Goal: Task Accomplishment & Management: Complete application form

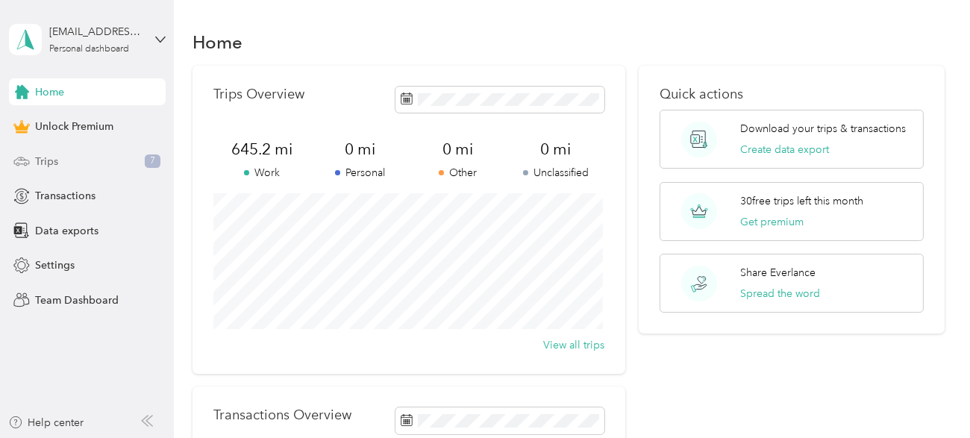
click at [45, 151] on div "Trips 7" at bounding box center [87, 161] width 157 height 27
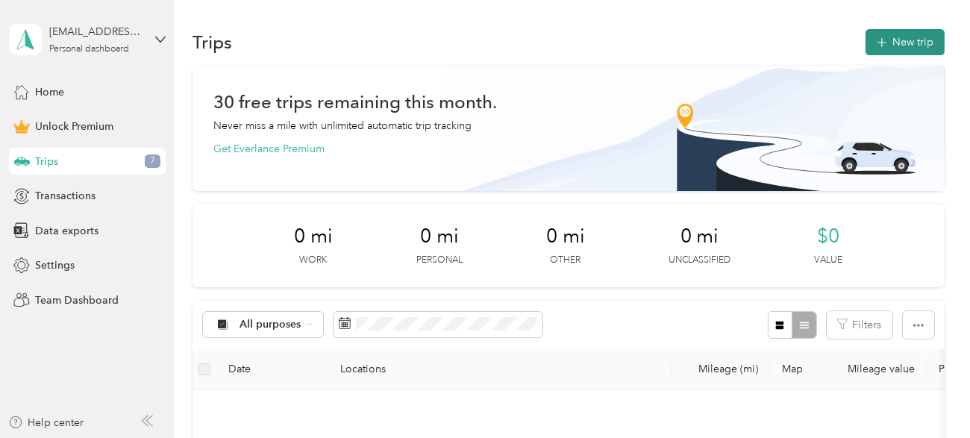
click at [552, 44] on icon "button" at bounding box center [881, 42] width 17 height 17
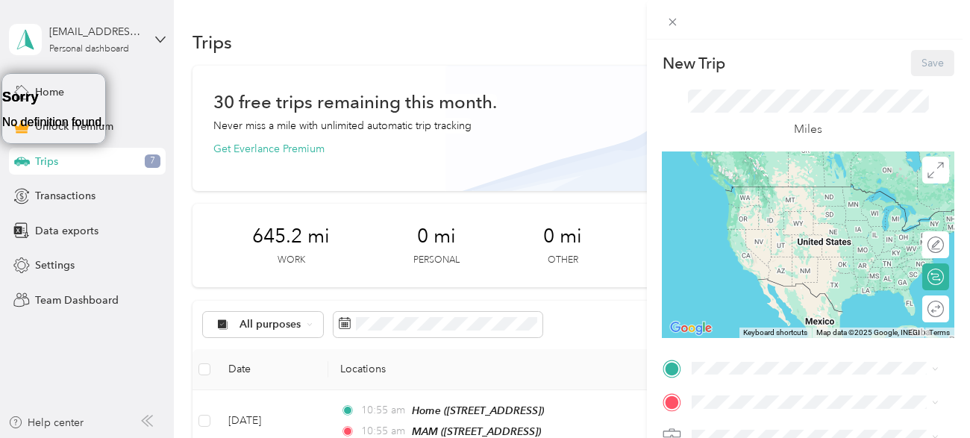
click at [507, 53] on div "New Trip Save This trip cannot be edited because it is either under review, app…" at bounding box center [485, 219] width 970 height 438
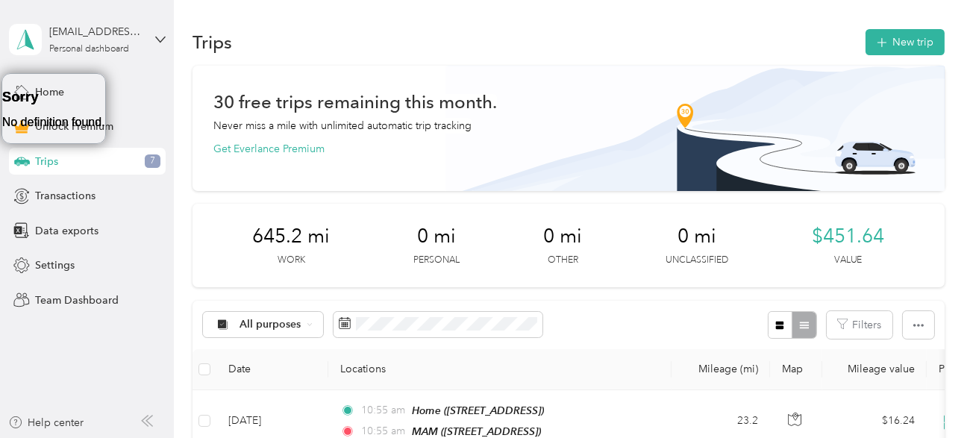
click at [507, 53] on div "New Trip Save This trip cannot be edited because it is either under review, app…" at bounding box center [485, 219] width 970 height 438
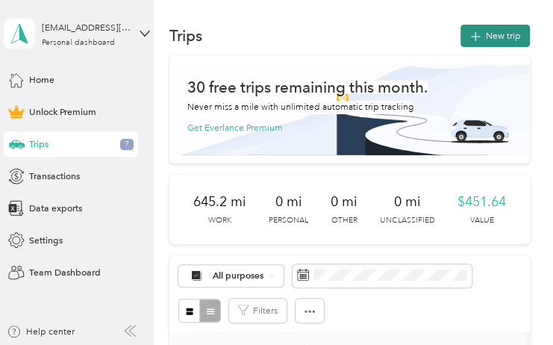
click at [475, 33] on icon "button" at bounding box center [475, 36] width 17 height 17
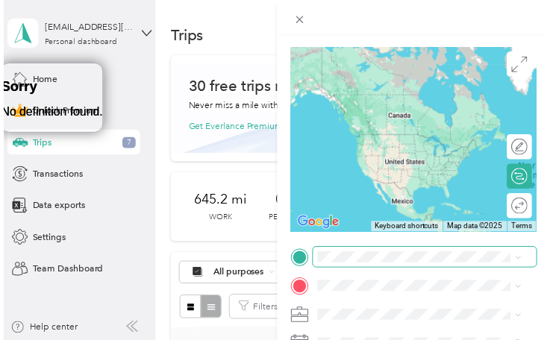
scroll to position [88, 0]
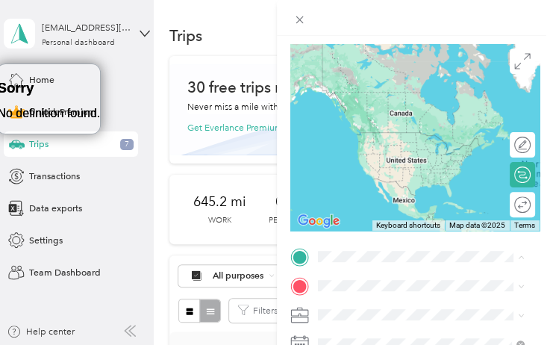
click at [360, 112] on div "Home [STREET_ADDRESS]" at bounding box center [384, 114] width 82 height 27
click at [360, 115] on span "[STREET_ADDRESS]" at bounding box center [384, 120] width 82 height 11
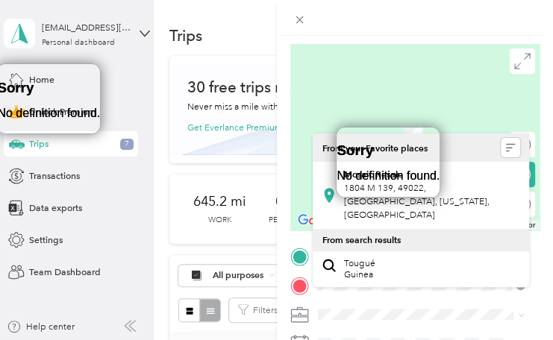
click at [384, 87] on div at bounding box center [415, 137] width 250 height 186
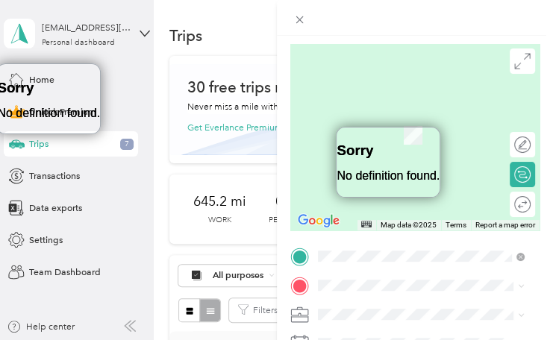
click at [410, 309] on span at bounding box center [426, 314] width 227 height 20
click at [439, 145] on div "Sorry No definition found." at bounding box center [387, 156] width 103 height 57
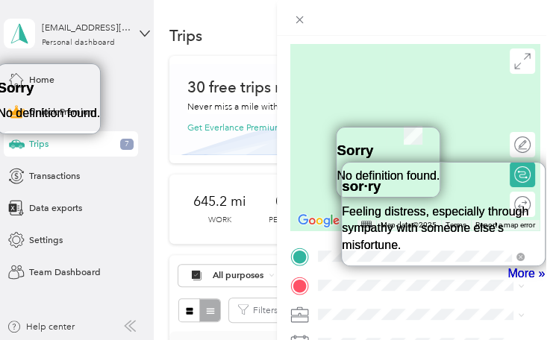
click at [330, 61] on div at bounding box center [415, 137] width 250 height 186
drag, startPoint x: 455, startPoint y: 222, endPoint x: 463, endPoint y: 234, distance: 15.1
click at [330, 179] on icon at bounding box center [329, 180] width 15 height 15
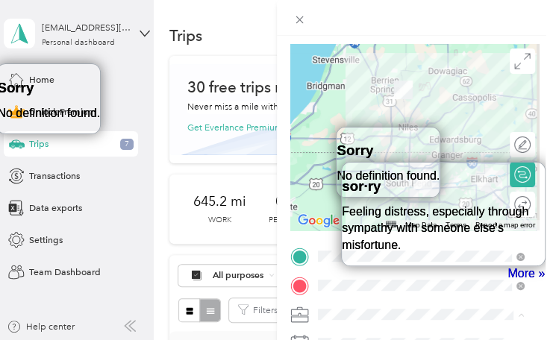
click at [299, 317] on icon at bounding box center [299, 318] width 16 height 5
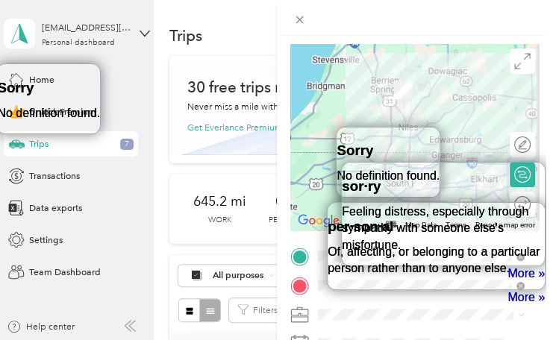
click at [384, 324] on span at bounding box center [426, 314] width 227 height 20
click at [545, 289] on link "More »" at bounding box center [525, 297] width 37 height 16
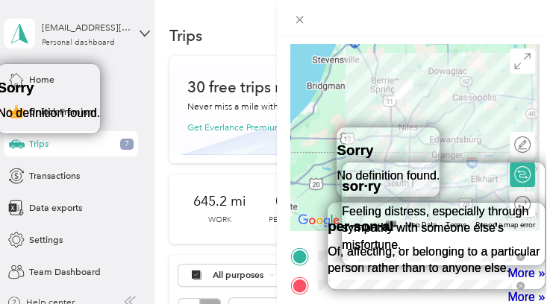
click at [533, 289] on link "More »" at bounding box center [525, 297] width 37 height 16
drag, startPoint x: 444, startPoint y: 231, endPoint x: 391, endPoint y: 128, distance: 115.1
click at [391, 203] on div "per·son·al Of, affecting, or belonging to a particular person rather than to an…" at bounding box center [435, 240] width 217 height 75
click at [391, 128] on div "Sorry No definition found." at bounding box center [387, 156] width 103 height 57
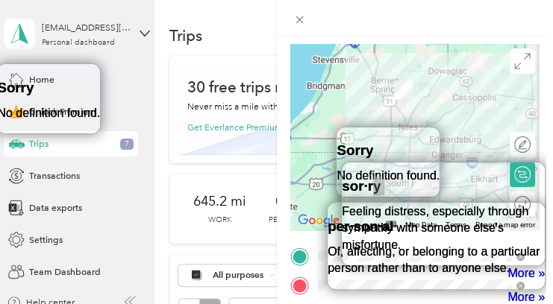
drag, startPoint x: 460, startPoint y: 186, endPoint x: 383, endPoint y: 191, distance: 77.7
click at [383, 180] on div "sor·ry Feeling distress, especially through sympathy with someone else's misfor…" at bounding box center [443, 208] width 203 height 91
click at [380, 180] on h3 "sor·ry" at bounding box center [361, 186] width 39 height 19
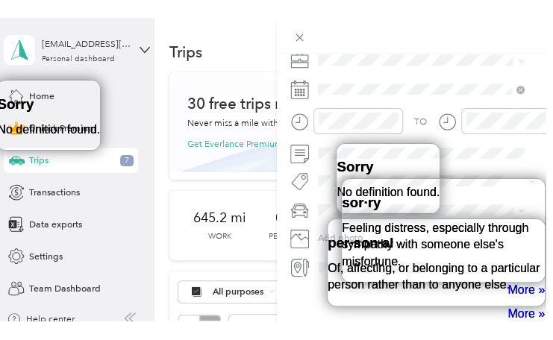
scroll to position [368, 0]
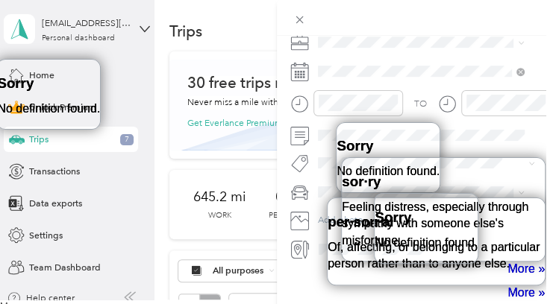
click at [299, 66] on icon at bounding box center [299, 72] width 19 height 19
click at [300, 63] on icon at bounding box center [299, 72] width 19 height 19
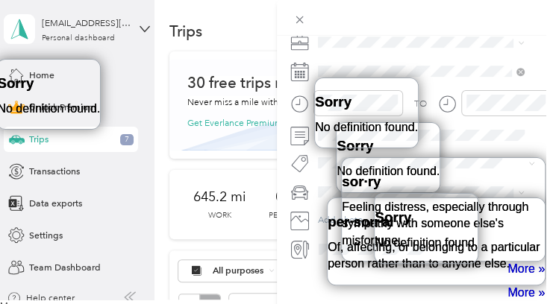
click at [425, 28] on div at bounding box center [415, 18] width 277 height 36
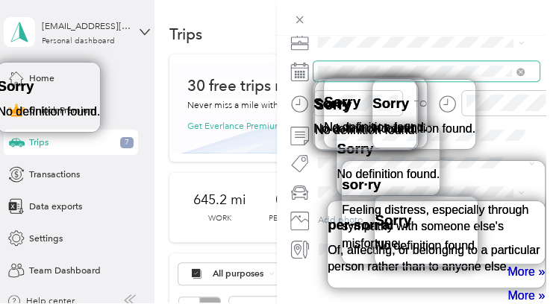
click at [341, 61] on span at bounding box center [426, 71] width 227 height 20
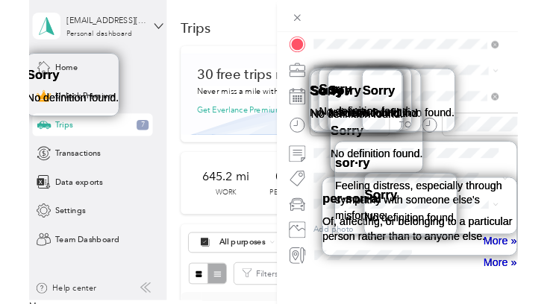
scroll to position [332, 0]
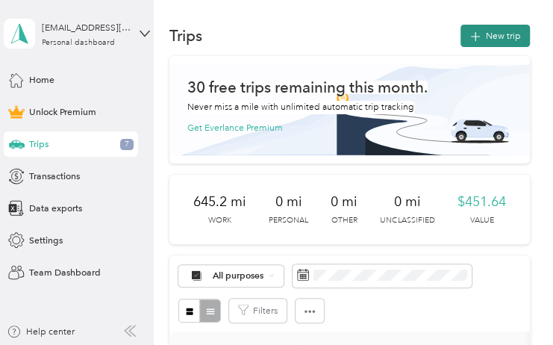
click at [474, 31] on icon "button" at bounding box center [475, 36] width 17 height 17
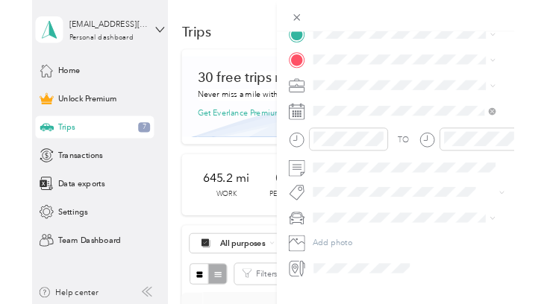
scroll to position [131, 0]
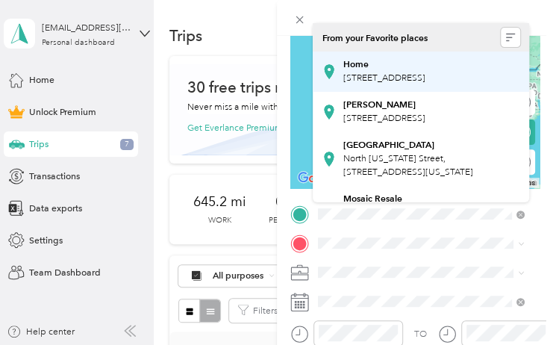
click at [386, 82] on span "[STREET_ADDRESS]" at bounding box center [384, 77] width 82 height 11
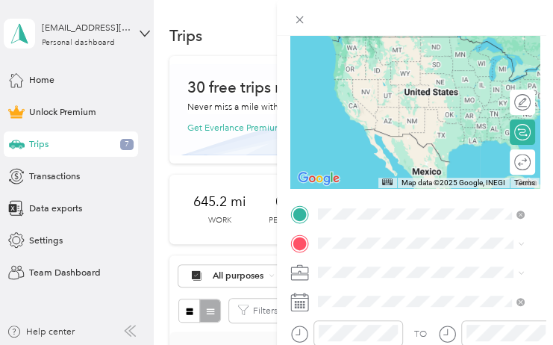
click at [386, 82] on span "[STREET_ADDRESS]" at bounding box center [384, 77] width 82 height 11
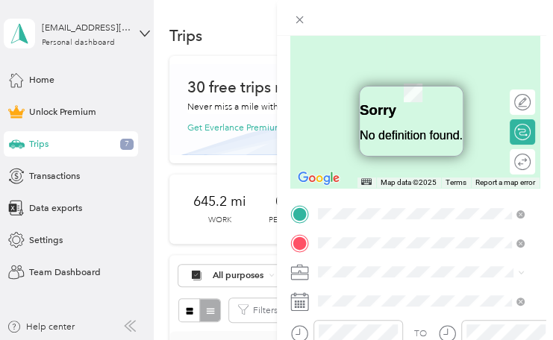
click at [373, 178] on span "905 West Mckinley Avenue Mishawaka, Indiana 46545, United States" at bounding box center [408, 171] width 130 height 11
click at [373, 178] on span "[STREET_ADDRESS][US_STATE]" at bounding box center [408, 171] width 130 height 11
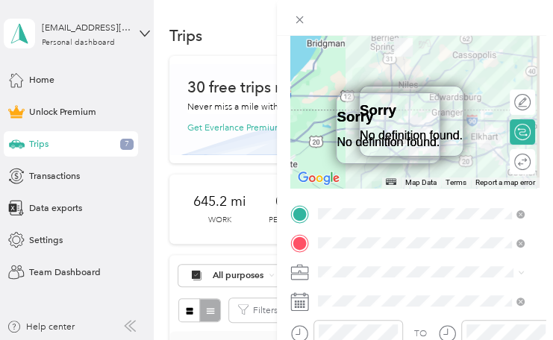
click at [307, 271] on icon at bounding box center [299, 272] width 19 height 19
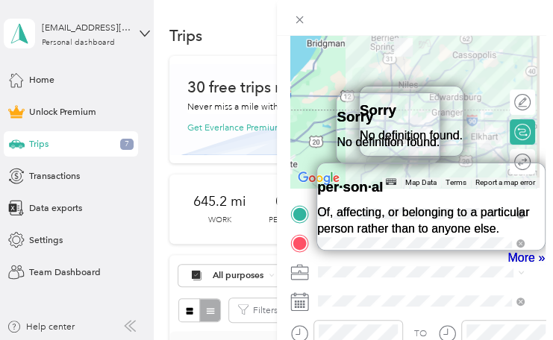
click at [304, 275] on icon at bounding box center [299, 276] width 16 height 5
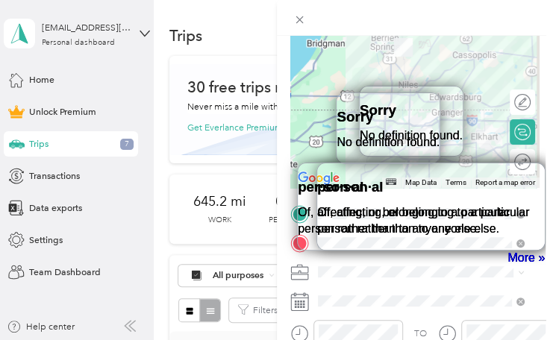
click at [302, 274] on icon at bounding box center [299, 272] width 19 height 19
click at [302, 273] on icon at bounding box center [299, 270] width 16 height 6
click at [366, 184] on div at bounding box center [364, 188] width 3 height 16
click at [508, 250] on link "More »" at bounding box center [525, 258] width 37 height 16
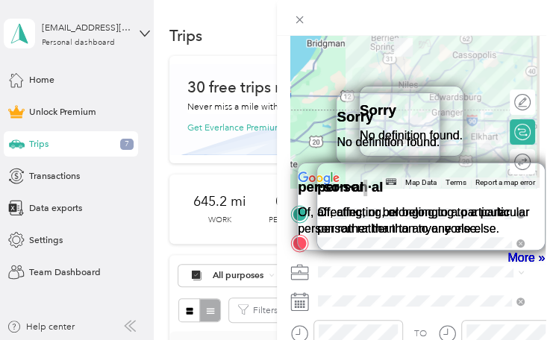
click at [508, 250] on link "More »" at bounding box center [525, 258] width 37 height 16
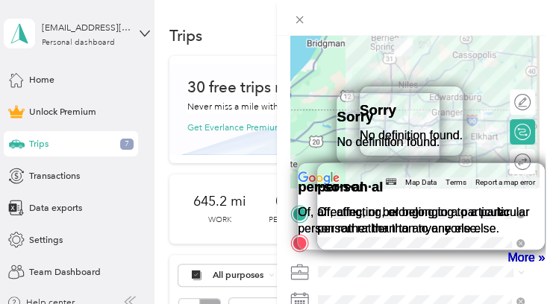
click at [295, 272] on icon at bounding box center [299, 272] width 19 height 19
drag, startPoint x: 304, startPoint y: 2, endPoint x: 430, endPoint y: 204, distance: 238.0
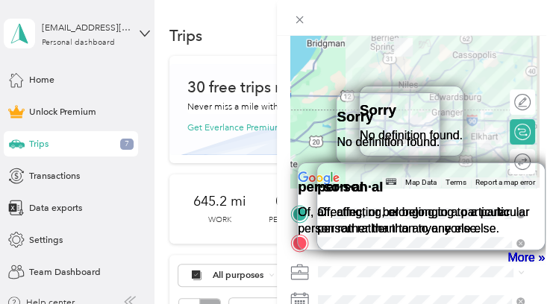
click at [430, 204] on p "Of, affecting, or belonging to a particular person rather than to anyone else." at bounding box center [421, 221] width 247 height 34
click at [439, 111] on div "Sorry No definition found." at bounding box center [387, 121] width 103 height 57
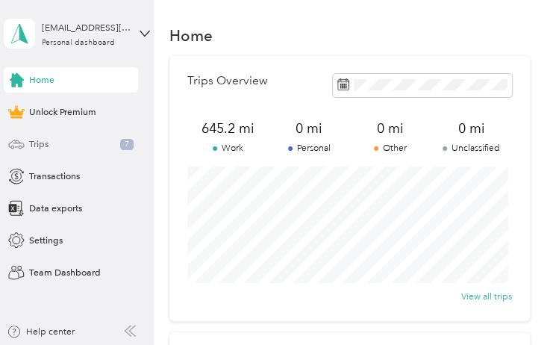
click at [37, 142] on span "Trips" at bounding box center [38, 143] width 19 height 13
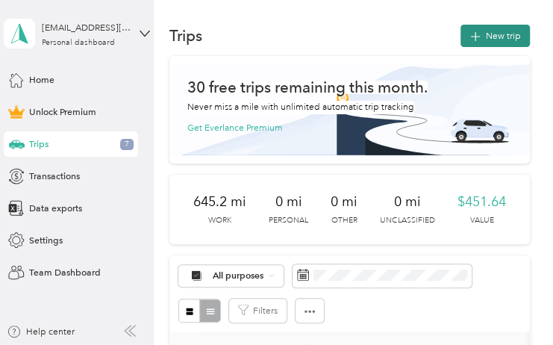
click at [477, 31] on span "button" at bounding box center [475, 36] width 12 height 10
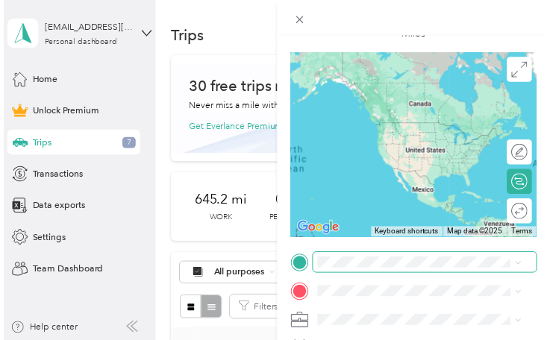
scroll to position [88, 0]
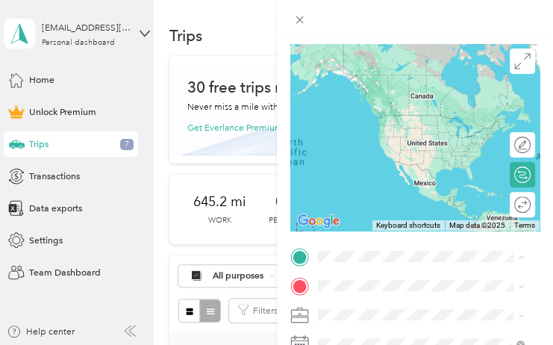
click at [360, 111] on div "Home [STREET_ADDRESS]" at bounding box center [384, 114] width 82 height 27
click at [360, 115] on span "8008 Pokagon Rd, Berrien Center, MI, USA" at bounding box center [384, 120] width 82 height 11
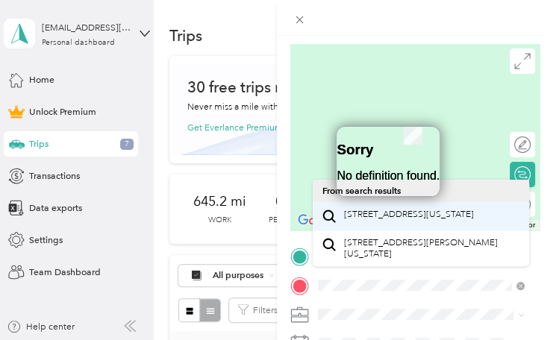
click at [386, 220] on span "[STREET_ADDRESS][US_STATE]" at bounding box center [408, 214] width 130 height 11
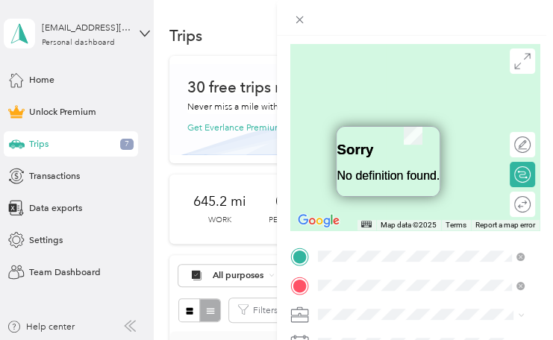
click at [386, 220] on span "[STREET_ADDRESS][US_STATE]" at bounding box center [408, 214] width 130 height 11
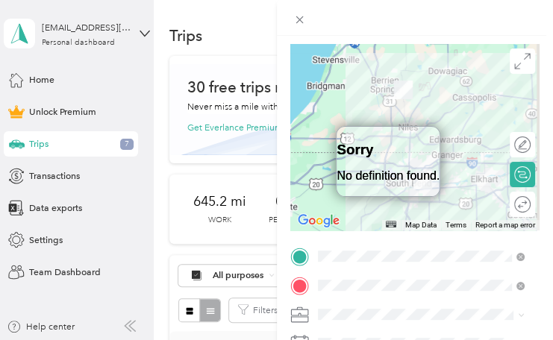
drag, startPoint x: 317, startPoint y: 313, endPoint x: 306, endPoint y: 317, distance: 11.8
click at [306, 317] on div at bounding box center [415, 314] width 250 height 20
click at [306, 317] on icon at bounding box center [299, 315] width 19 height 19
click at [304, 317] on icon at bounding box center [299, 315] width 19 height 19
click at [298, 317] on icon at bounding box center [299, 315] width 19 height 19
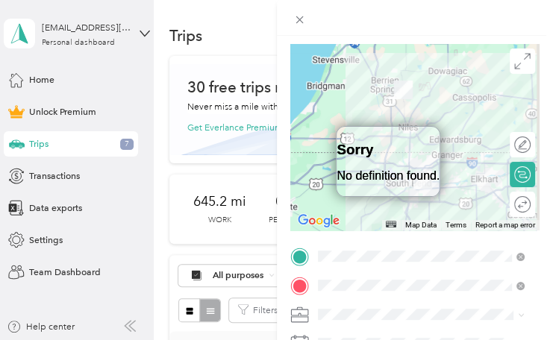
click at [301, 317] on icon at bounding box center [299, 315] width 19 height 19
click at [304, 316] on icon at bounding box center [299, 313] width 16 height 6
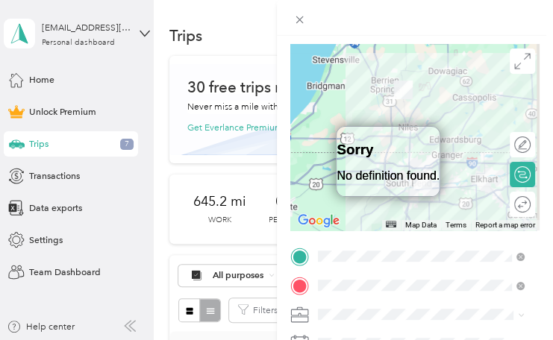
click at [304, 316] on icon at bounding box center [299, 315] width 19 height 19
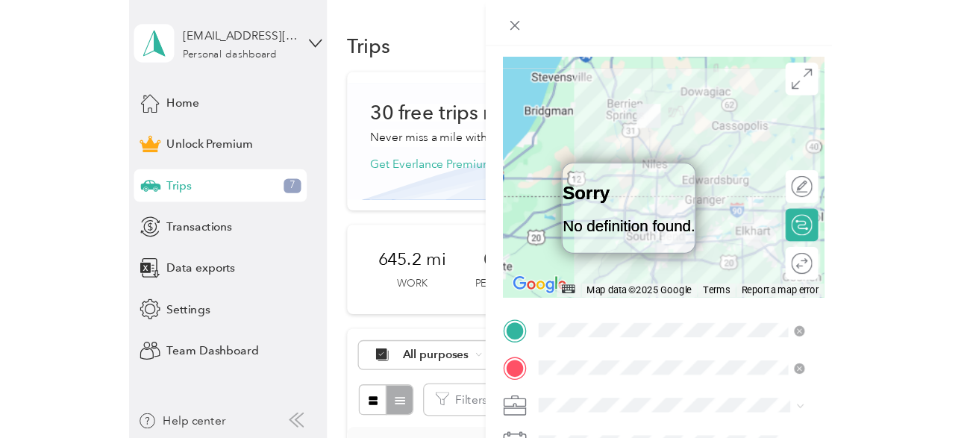
scroll to position [90, 0]
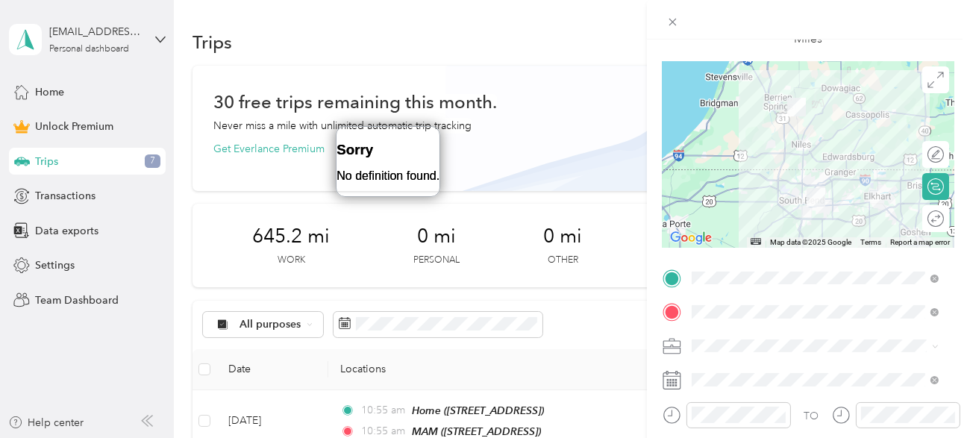
click at [552, 344] on icon at bounding box center [671, 346] width 19 height 19
click at [552, 344] on icon at bounding box center [671, 344] width 16 height 6
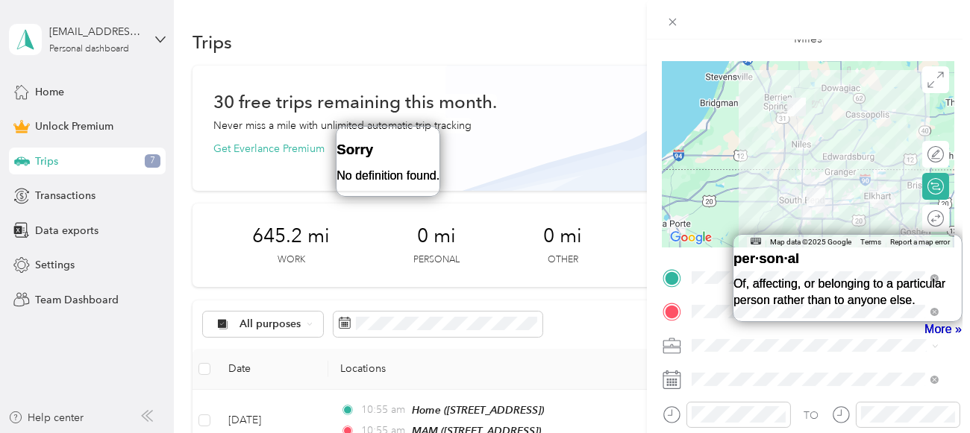
click at [552, 64] on div "New Trip Save This trip cannot be edited because it is either under review, app…" at bounding box center [485, 216] width 970 height 433
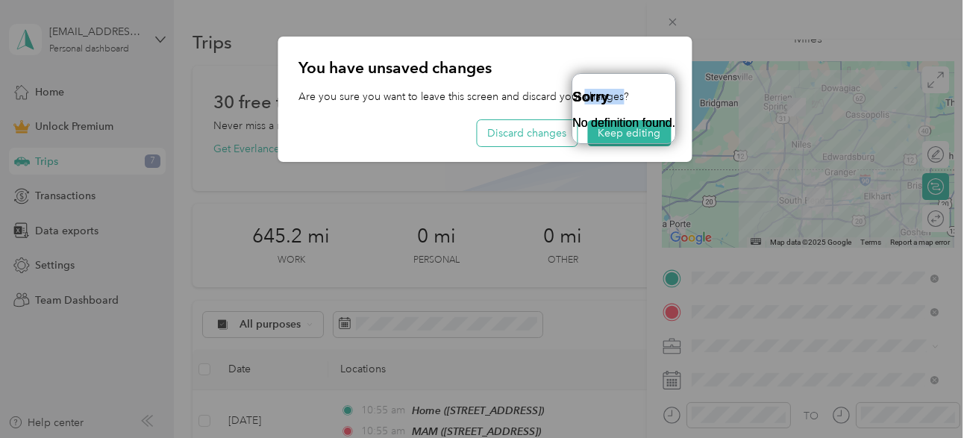
click at [507, 134] on button "Discard changes" at bounding box center [527, 133] width 100 height 26
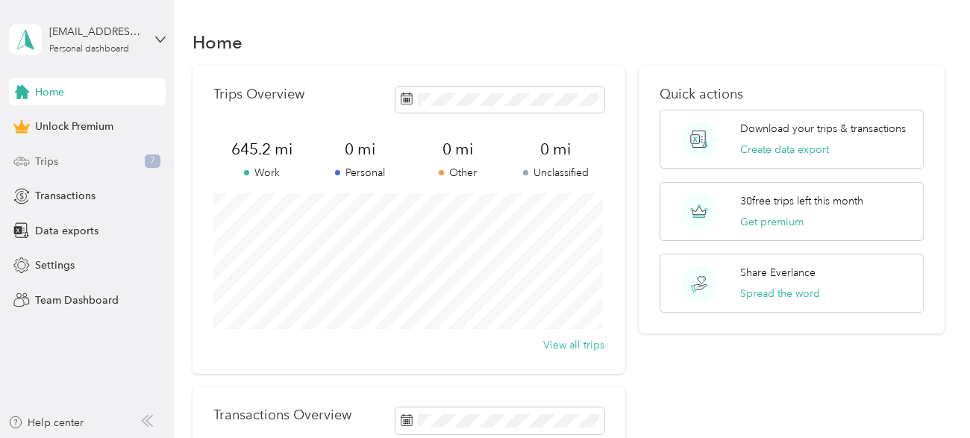
drag, startPoint x: 38, startPoint y: 161, endPoint x: 49, endPoint y: 163, distance: 11.3
click at [39, 161] on span "Trips" at bounding box center [46, 162] width 23 height 16
click at [40, 161] on span "Trips" at bounding box center [46, 162] width 23 height 16
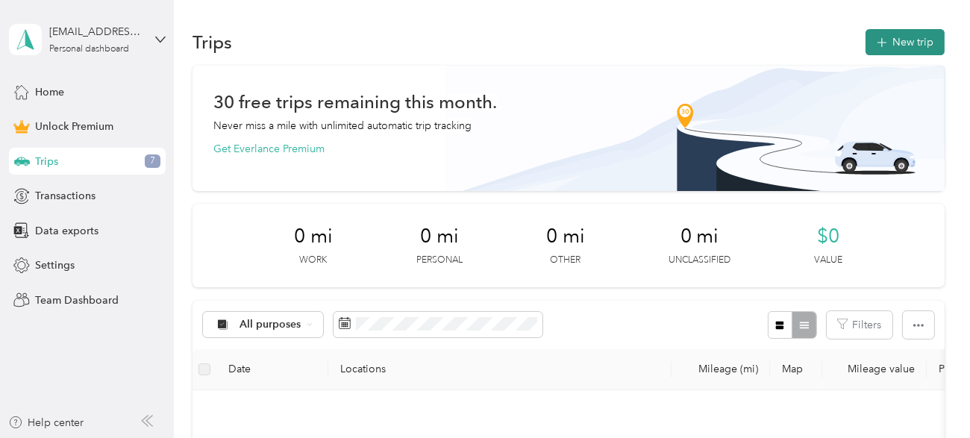
click at [552, 43] on button "New trip" at bounding box center [904, 42] width 79 height 26
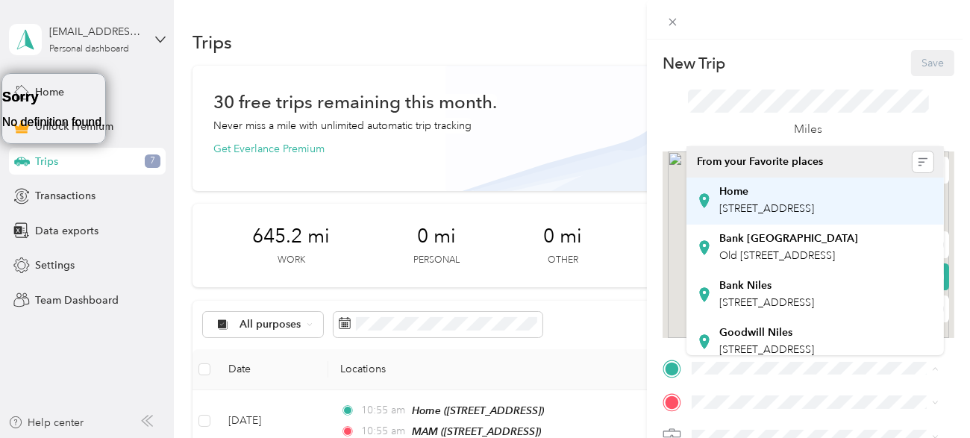
click at [552, 195] on strong "Home" at bounding box center [733, 191] width 29 height 13
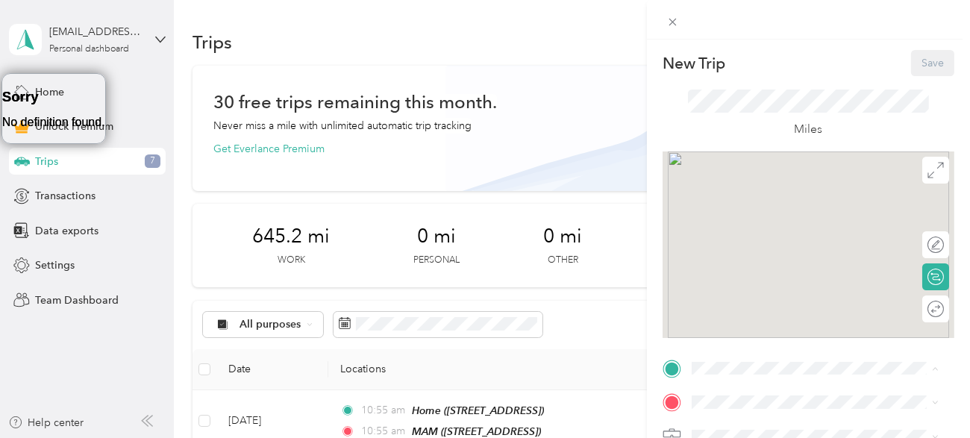
click at [552, 195] on strong "Home" at bounding box center [733, 191] width 29 height 13
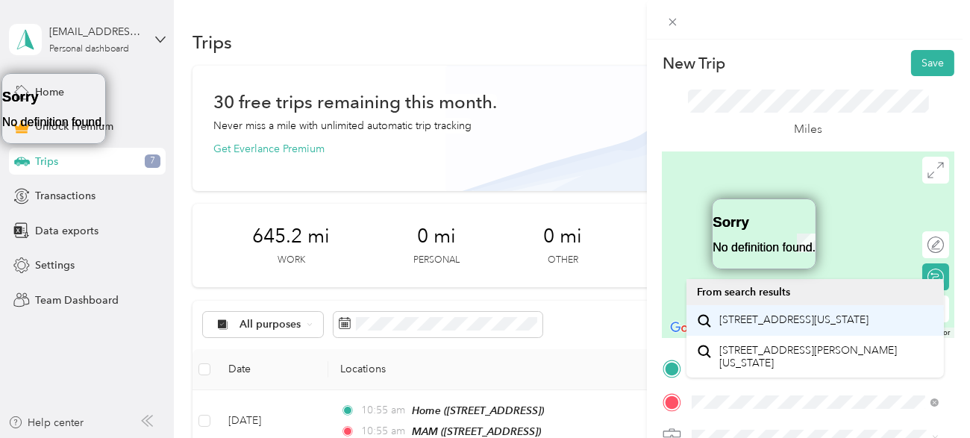
click at [552, 327] on span "[STREET_ADDRESS][US_STATE]" at bounding box center [793, 319] width 149 height 13
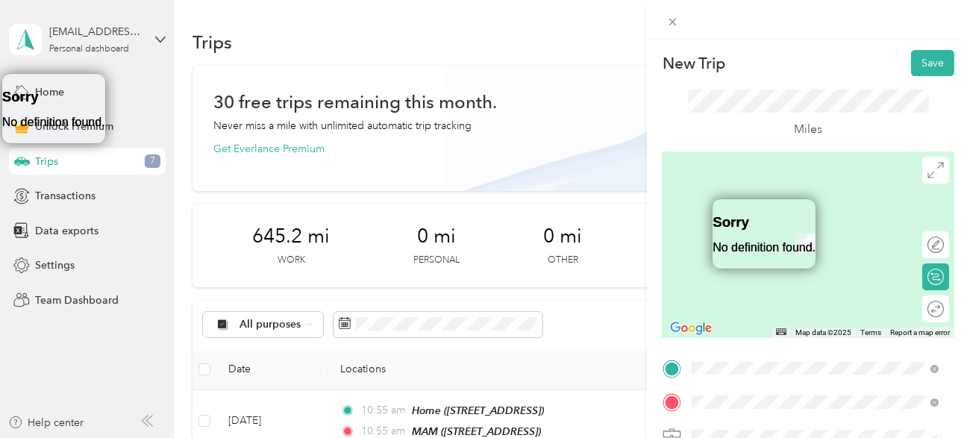
click at [552, 327] on span "[STREET_ADDRESS][US_STATE]" at bounding box center [793, 319] width 149 height 13
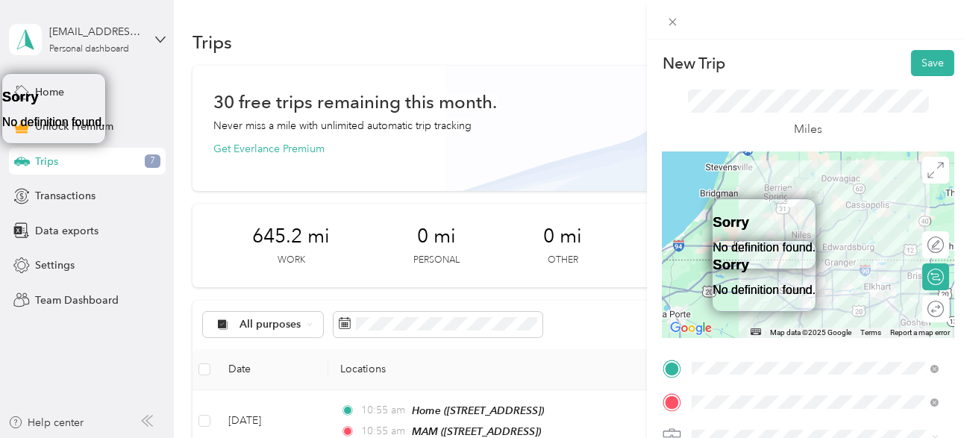
scroll to position [98, 0]
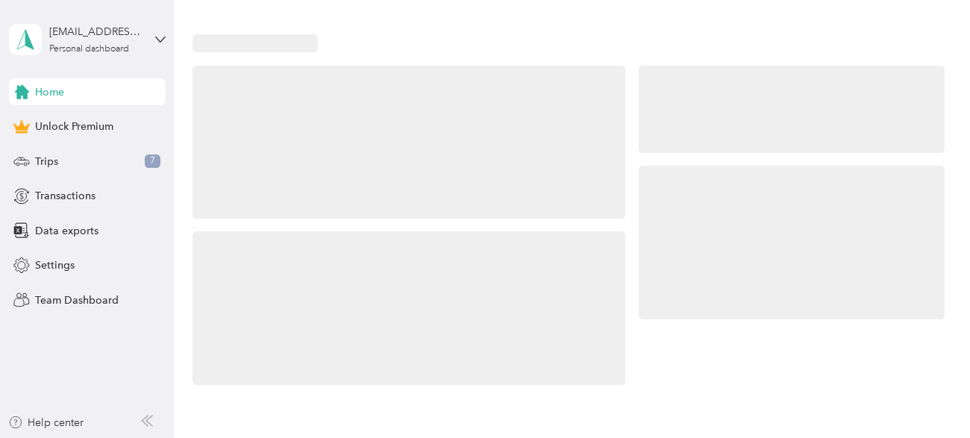
click at [344, 69] on div at bounding box center [408, 142] width 433 height 153
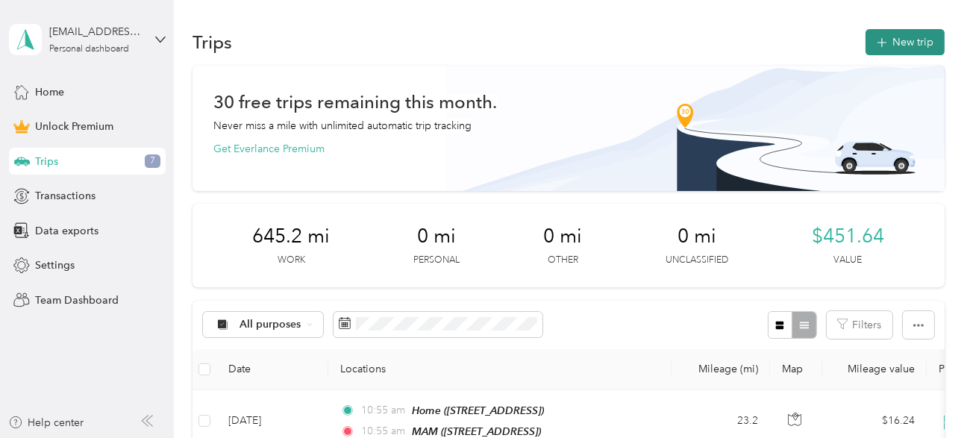
click at [896, 35] on button "New trip" at bounding box center [904, 42] width 79 height 26
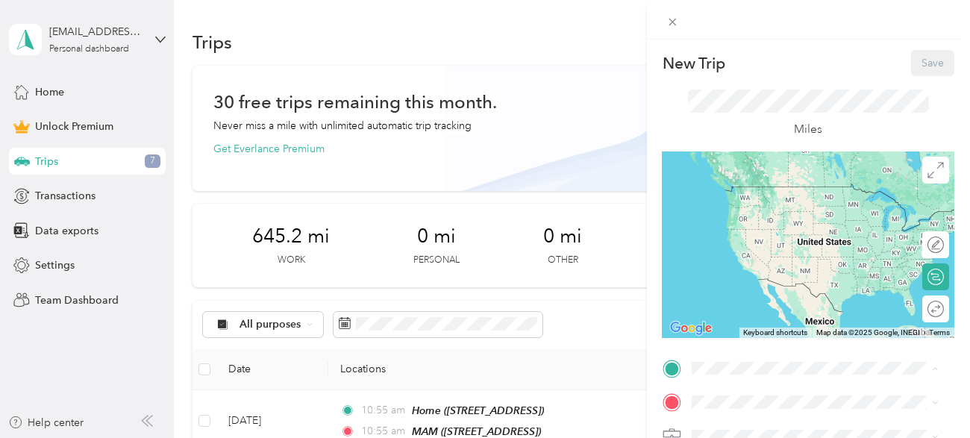
click at [738, 195] on strong "Home" at bounding box center [733, 191] width 29 height 13
click at [738, 202] on span "[STREET_ADDRESS]" at bounding box center [766, 208] width 95 height 13
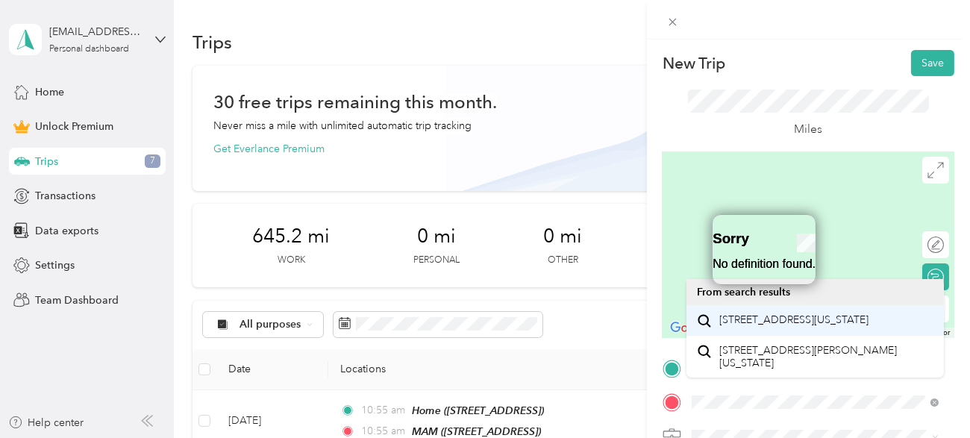
click at [780, 327] on span "[STREET_ADDRESS][US_STATE]" at bounding box center [793, 319] width 149 height 13
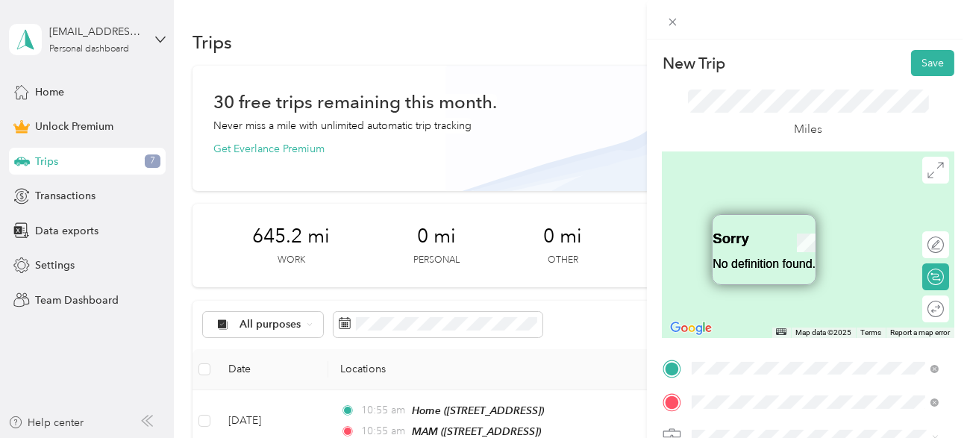
click at [780, 327] on span "[STREET_ADDRESS][US_STATE]" at bounding box center [793, 319] width 149 height 13
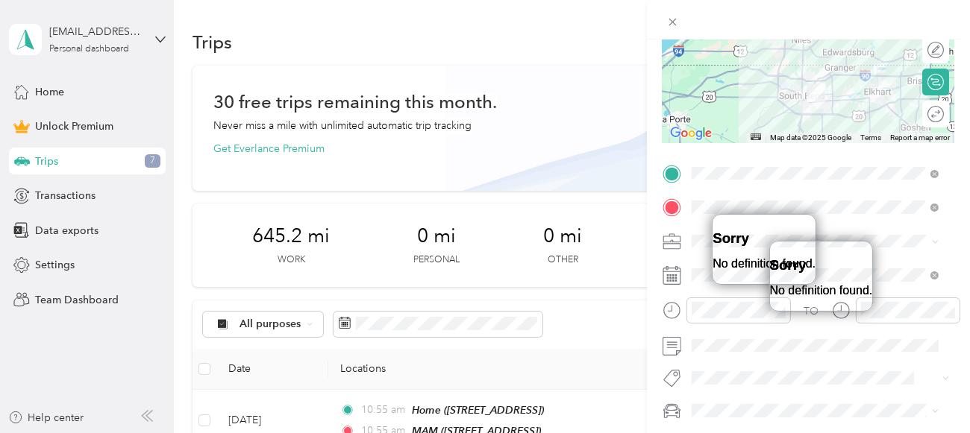
click at [670, 241] on icon at bounding box center [671, 242] width 19 height 19
click at [670, 241] on icon at bounding box center [671, 239] width 16 height 6
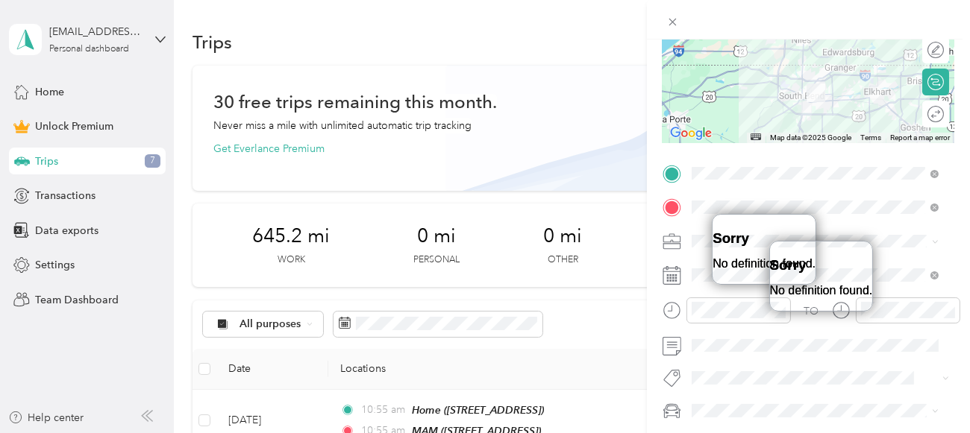
click at [670, 241] on icon at bounding box center [671, 239] width 16 height 6
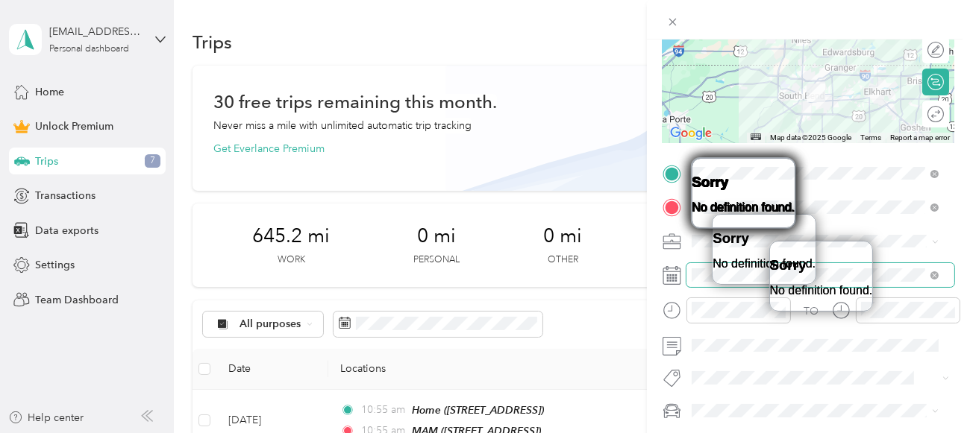
click at [692, 275] on span at bounding box center [820, 275] width 268 height 24
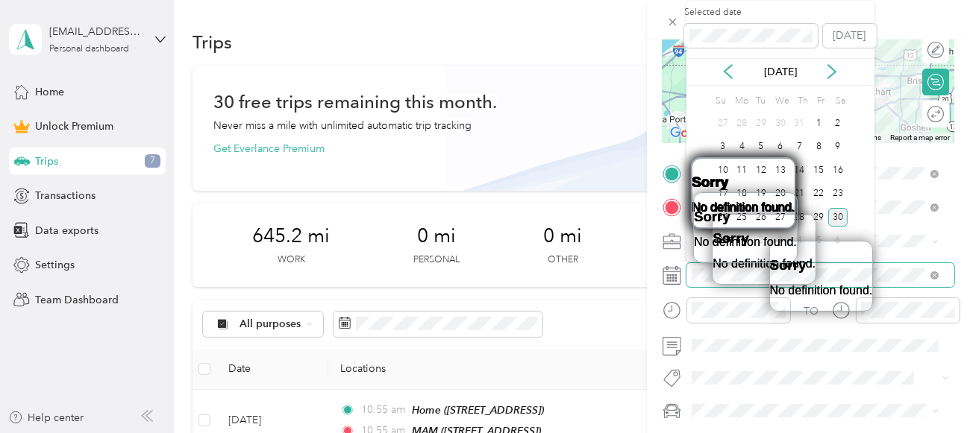
scroll to position [4, 0]
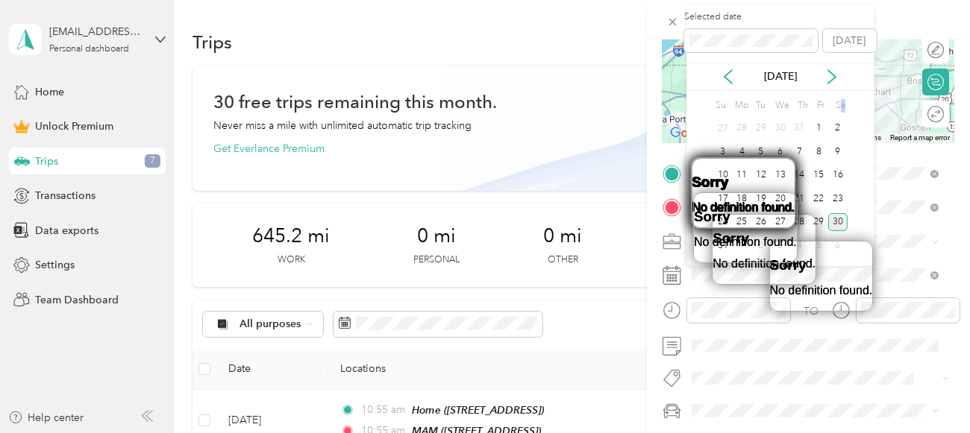
drag, startPoint x: 840, startPoint y: 95, endPoint x: 839, endPoint y: 88, distance: 7.5
click at [839, 89] on div "Selected date [DATE] [DATE] Su Mo Tu We Th Fr Sa 27 28 29 30 31 1 2 3 4 5 6 7 8…" at bounding box center [780, 135] width 188 height 261
click at [839, 88] on div "Selected date [DATE] [DATE] Su Mo Tu We Th Fr Sa 27 28 29 30 31 1 2 3 4 5 6 7 8…" at bounding box center [780, 135] width 188 height 261
